Goal: Task Accomplishment & Management: Use online tool/utility

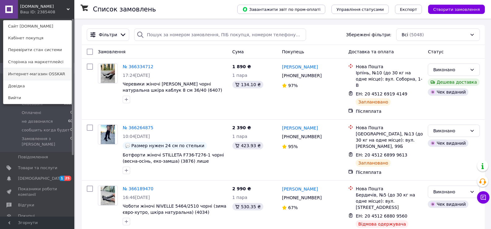
click at [42, 77] on link "Интернет-магазин OSSKAR" at bounding box center [37, 74] width 68 height 12
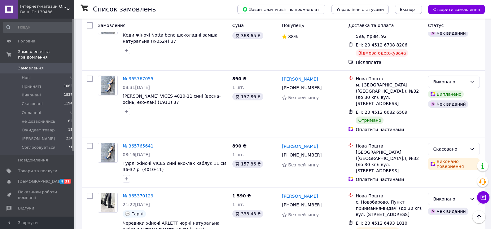
scroll to position [537, 0]
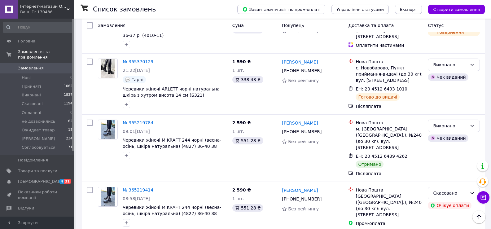
drag, startPoint x: 35, startPoint y: 5, endPoint x: 39, endPoint y: 15, distance: 10.7
click at [35, 6] on span "Інтернет-магазин OSSKAR" at bounding box center [43, 7] width 46 height 6
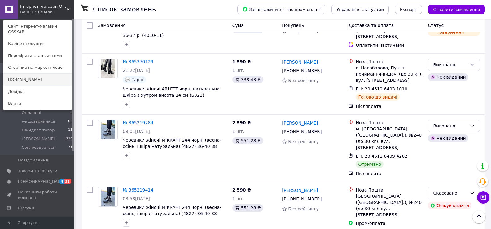
click at [48, 74] on link "[DOMAIN_NAME]" at bounding box center [37, 80] width 68 height 12
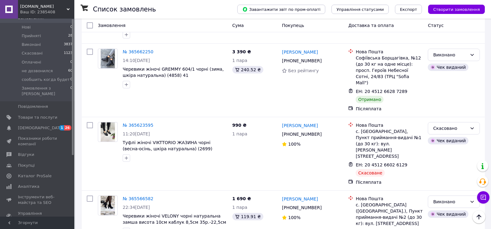
scroll to position [89, 0]
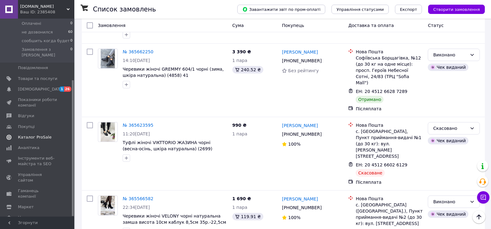
click at [36, 134] on span "Каталог ProSale" at bounding box center [34, 137] width 33 height 6
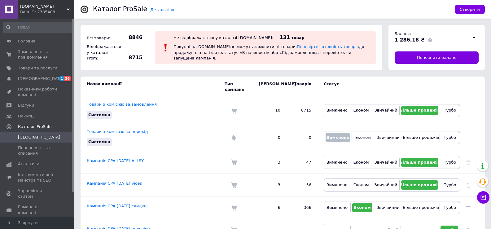
click at [58, 8] on span "[DOMAIN_NAME]" at bounding box center [43, 7] width 46 height 6
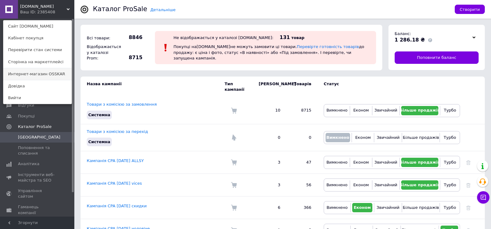
click at [40, 75] on link "Интернет-магазин OSSKAR" at bounding box center [37, 74] width 68 height 12
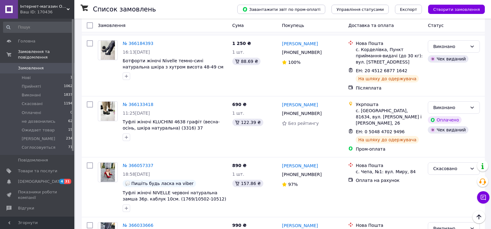
scroll to position [269, 0]
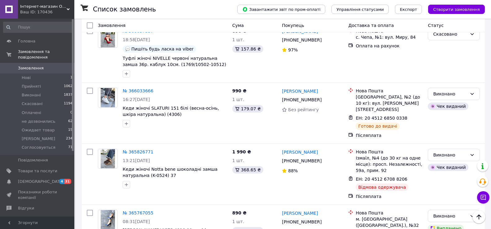
click at [51, 12] on div "Ваш ID: 170436" at bounding box center [47, 12] width 54 height 6
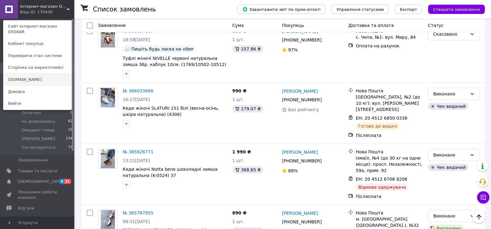
click at [32, 74] on link "[DOMAIN_NAME]" at bounding box center [37, 80] width 68 height 12
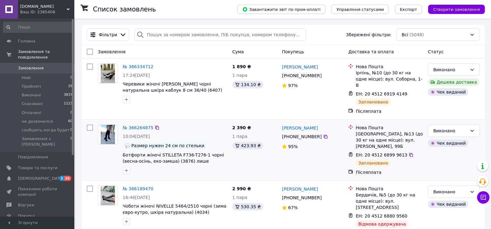
scroll to position [134, 0]
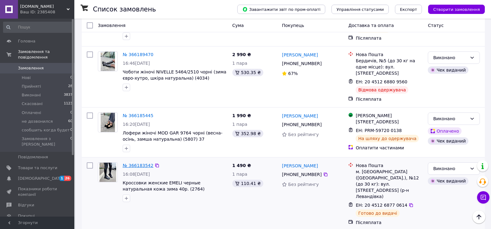
click at [142, 163] on link "№ 366183542" at bounding box center [138, 165] width 31 height 5
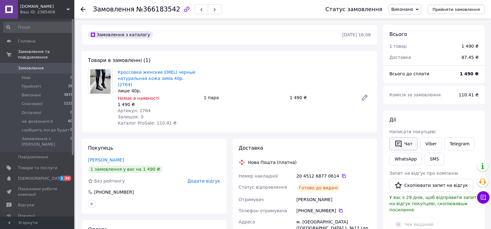
click at [401, 145] on icon "button" at bounding box center [398, 144] width 6 height 7
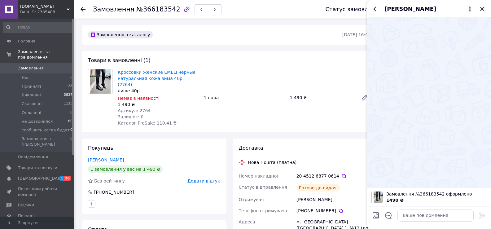
click at [486, 10] on div "[PERSON_NAME]" at bounding box center [429, 8] width 124 height 17
click at [481, 11] on icon "Закрити" at bounding box center [482, 8] width 7 height 7
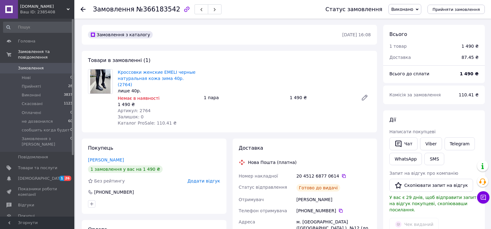
click at [79, 6] on div "Замовлення №366183542 Статус замовлення Виконано Прийнято Скасовано Оплачено не…" at bounding box center [282, 9] width 417 height 19
click at [83, 10] on use at bounding box center [83, 9] width 5 height 5
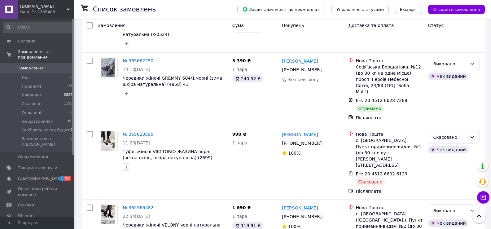
scroll to position [996, 0]
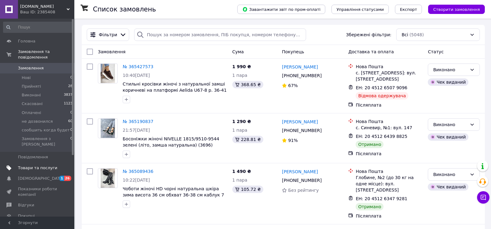
click at [37, 165] on span "Товари та послуги" at bounding box center [37, 168] width 39 height 6
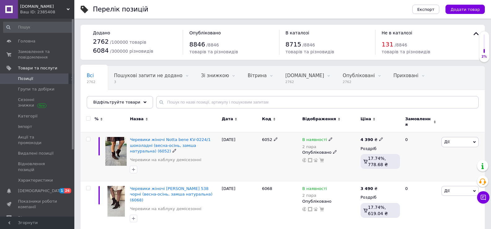
click at [88, 137] on input "checkbox" at bounding box center [88, 139] width 4 height 4
checkbox input "true"
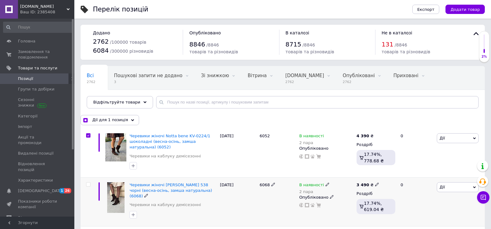
click at [90, 185] on input "checkbox" at bounding box center [88, 184] width 4 height 4
checkbox input "true"
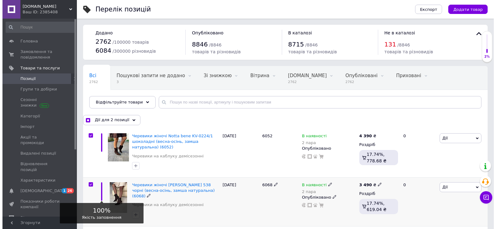
scroll to position [134, 0]
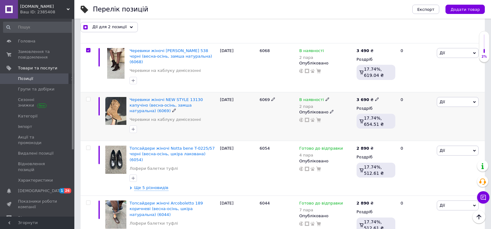
click at [89, 97] on input "checkbox" at bounding box center [88, 99] width 4 height 4
checkbox input "true"
click at [427, 9] on span "Експорт" at bounding box center [425, 9] width 17 height 5
checkbox input "true"
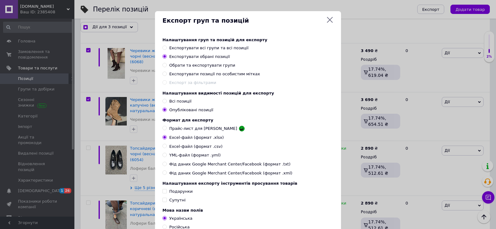
click at [164, 157] on input "YML-файл (формат .yml)" at bounding box center [164, 155] width 4 height 4
radio input "true"
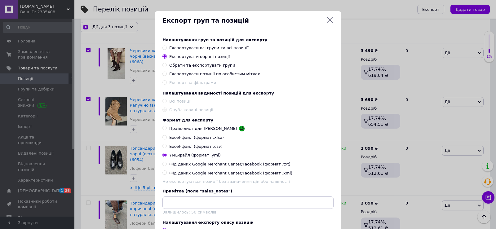
scroll to position [127, 0]
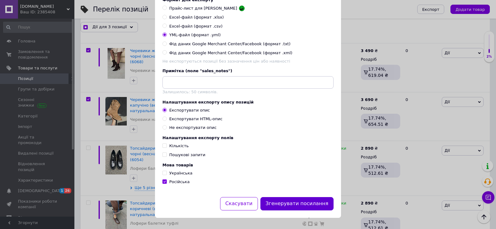
click at [305, 208] on button "Згенерувати посилання" at bounding box center [296, 203] width 73 height 13
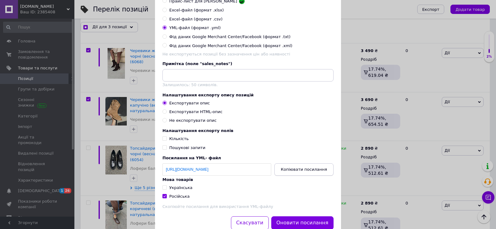
click at [309, 172] on span "Копіювати посилання" at bounding box center [304, 169] width 46 height 5
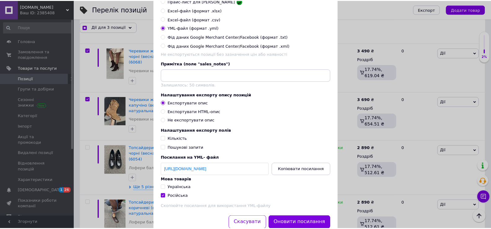
scroll to position [0, 0]
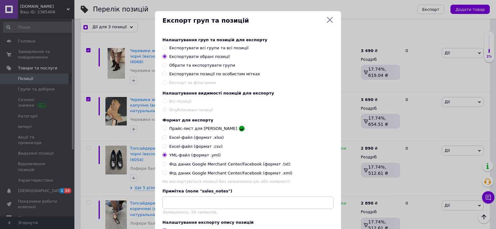
click at [328, 20] on icon at bounding box center [329, 19] width 7 height 7
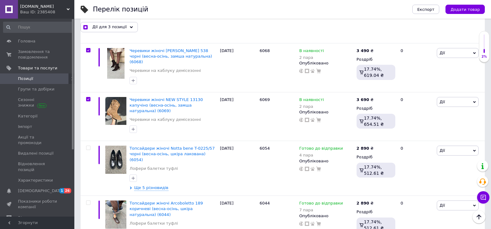
click at [36, 78] on span "Позиції" at bounding box center [37, 79] width 39 height 6
click at [30, 80] on span "Позиції" at bounding box center [25, 79] width 15 height 6
checkbox input "true"
